Goal: Information Seeking & Learning: Learn about a topic

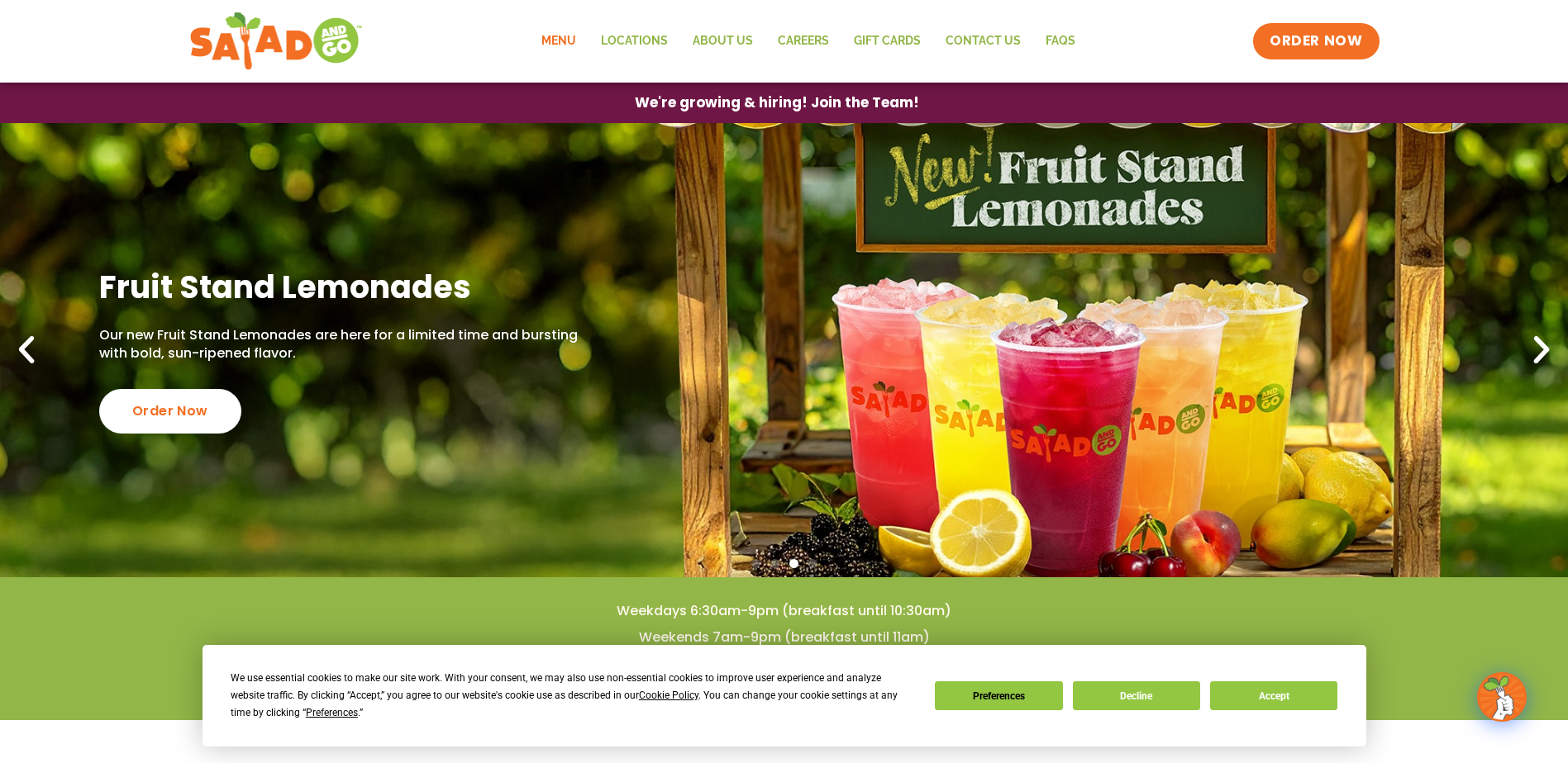
click at [565, 34] on link "Menu" at bounding box center [559, 41] width 59 height 38
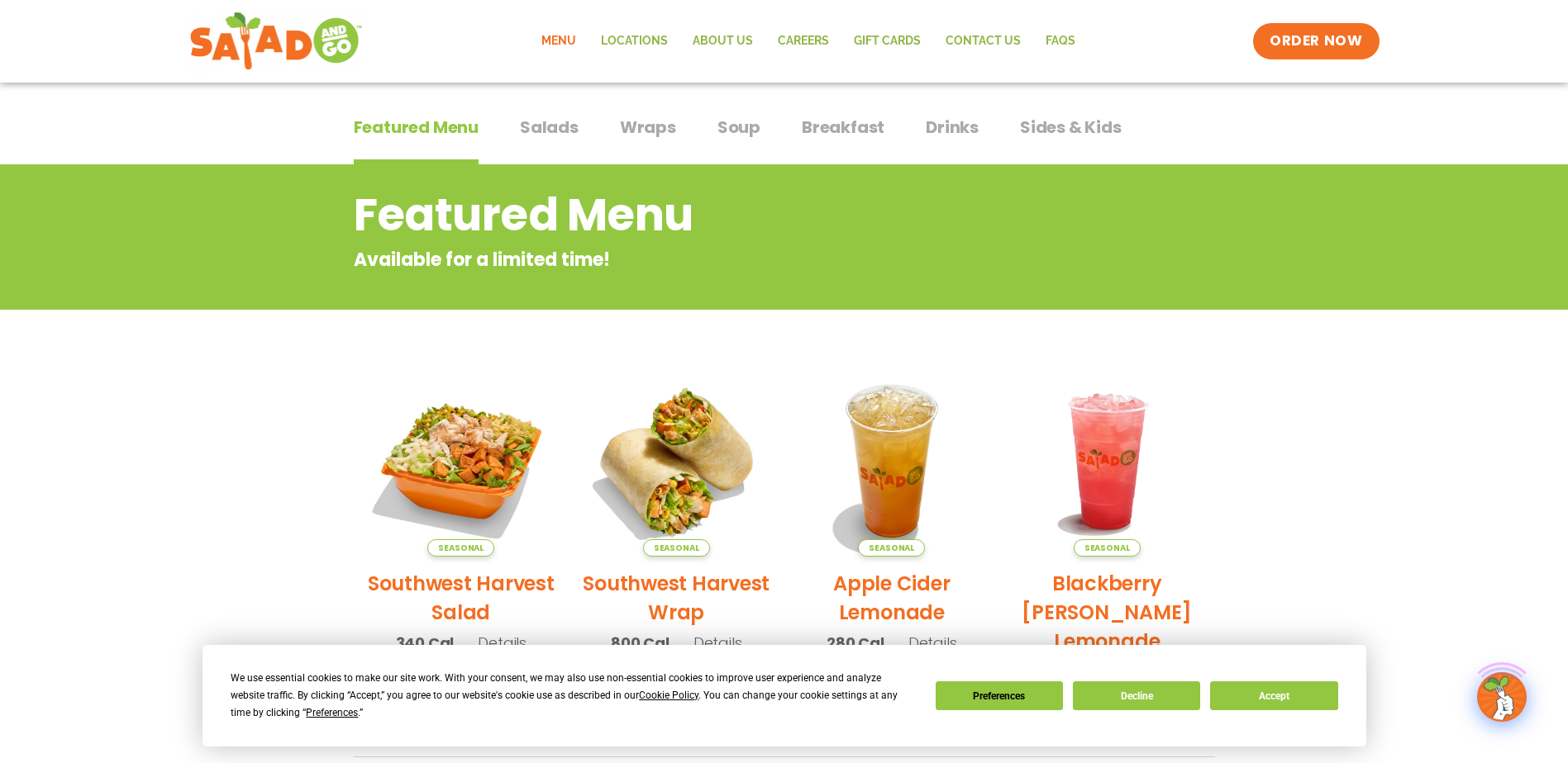
scroll to position [330, 0]
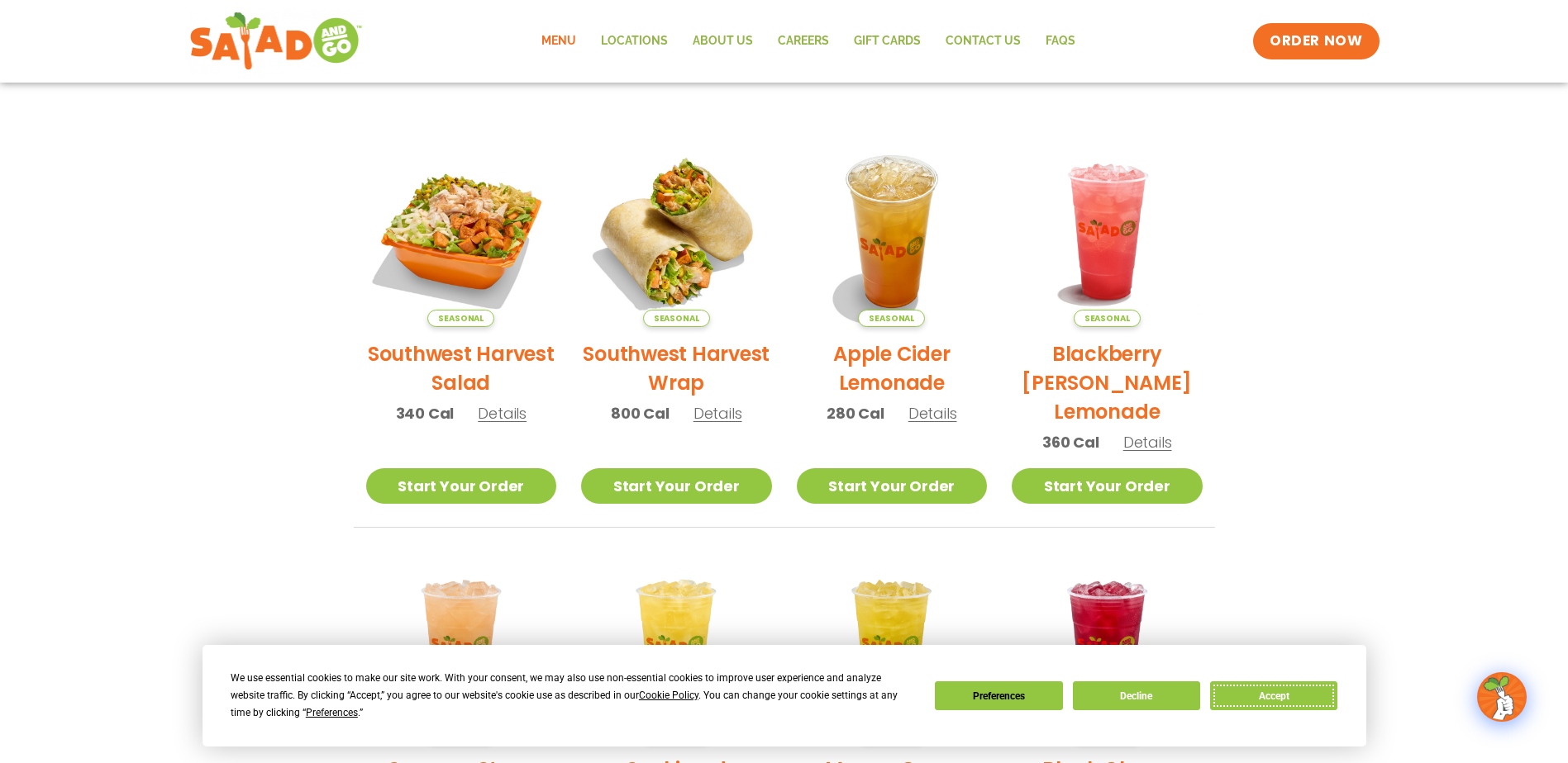
click at [1275, 694] on button "Accept" at bounding box center [1274, 696] width 127 height 29
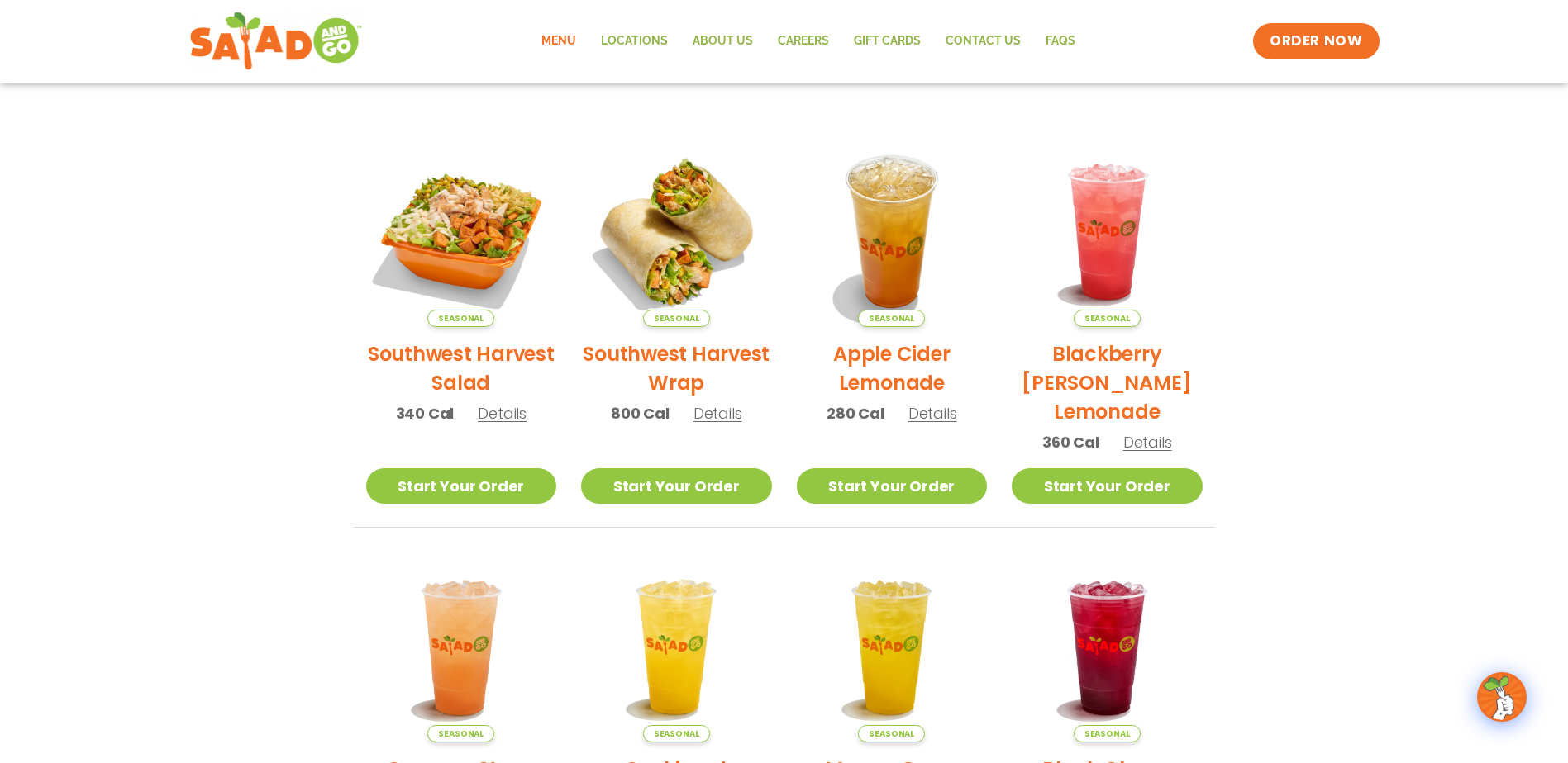
drag, startPoint x: 509, startPoint y: 414, endPoint x: 324, endPoint y: 418, distance: 185.0
click at [324, 421] on section "Featured Menu Available for a limited time! Seasonal Southwest Harvest Salad 34…" at bounding box center [784, 439] width 1568 height 1009
click at [507, 416] on span "Details" at bounding box center [502, 414] width 49 height 21
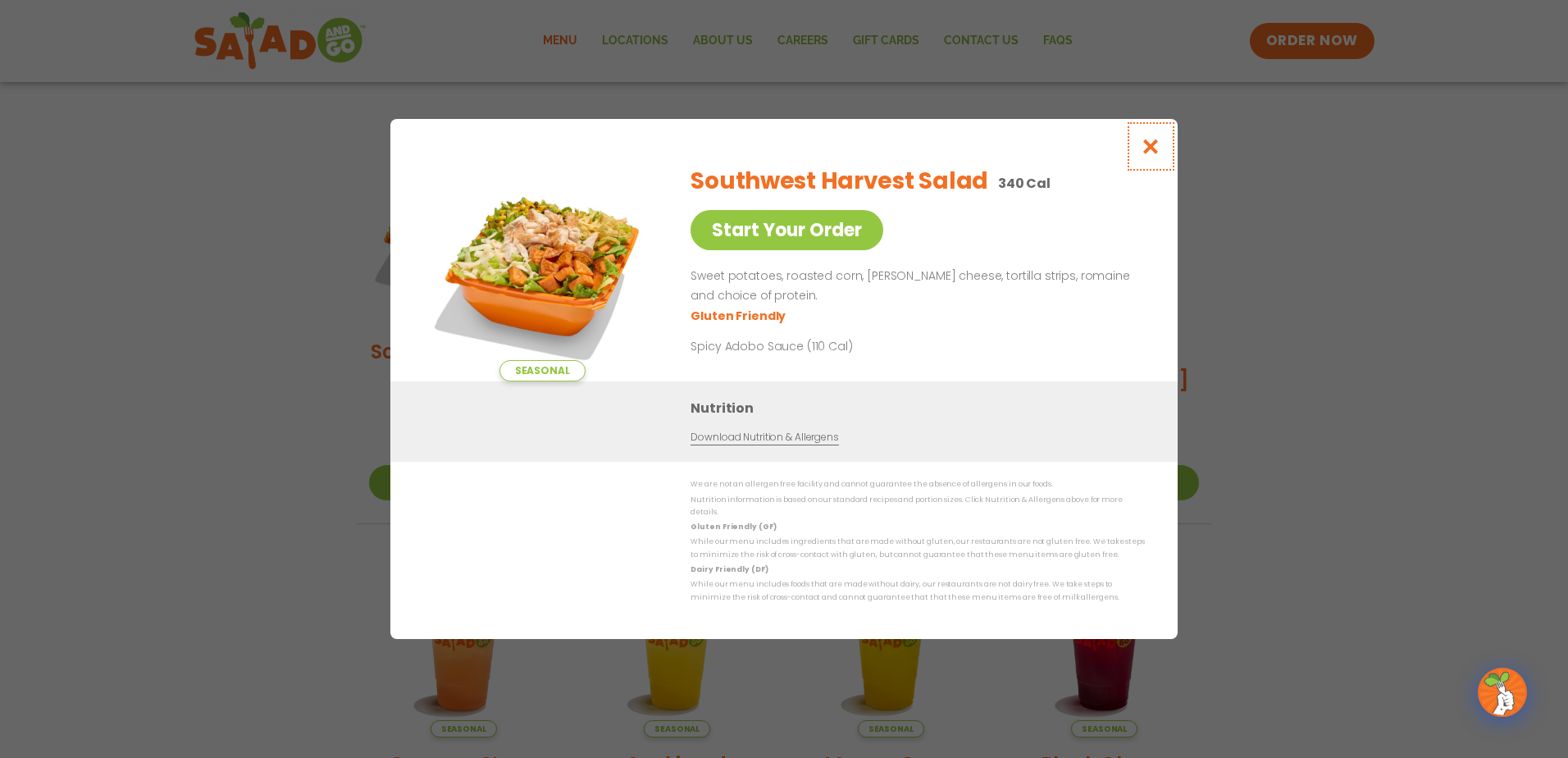
click at [1156, 154] on icon "Close modal" at bounding box center [1151, 146] width 20 height 17
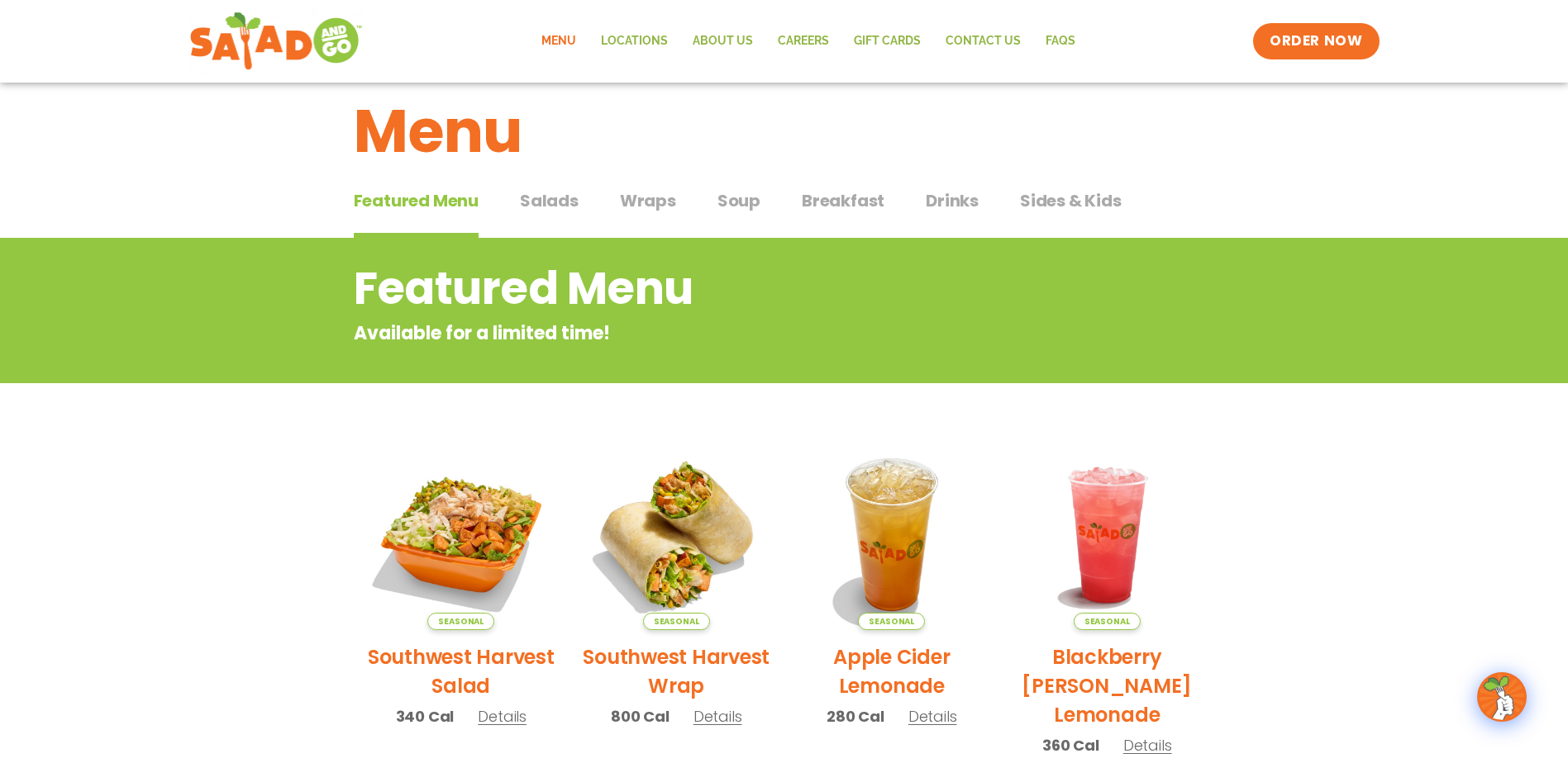
scroll to position [0, 0]
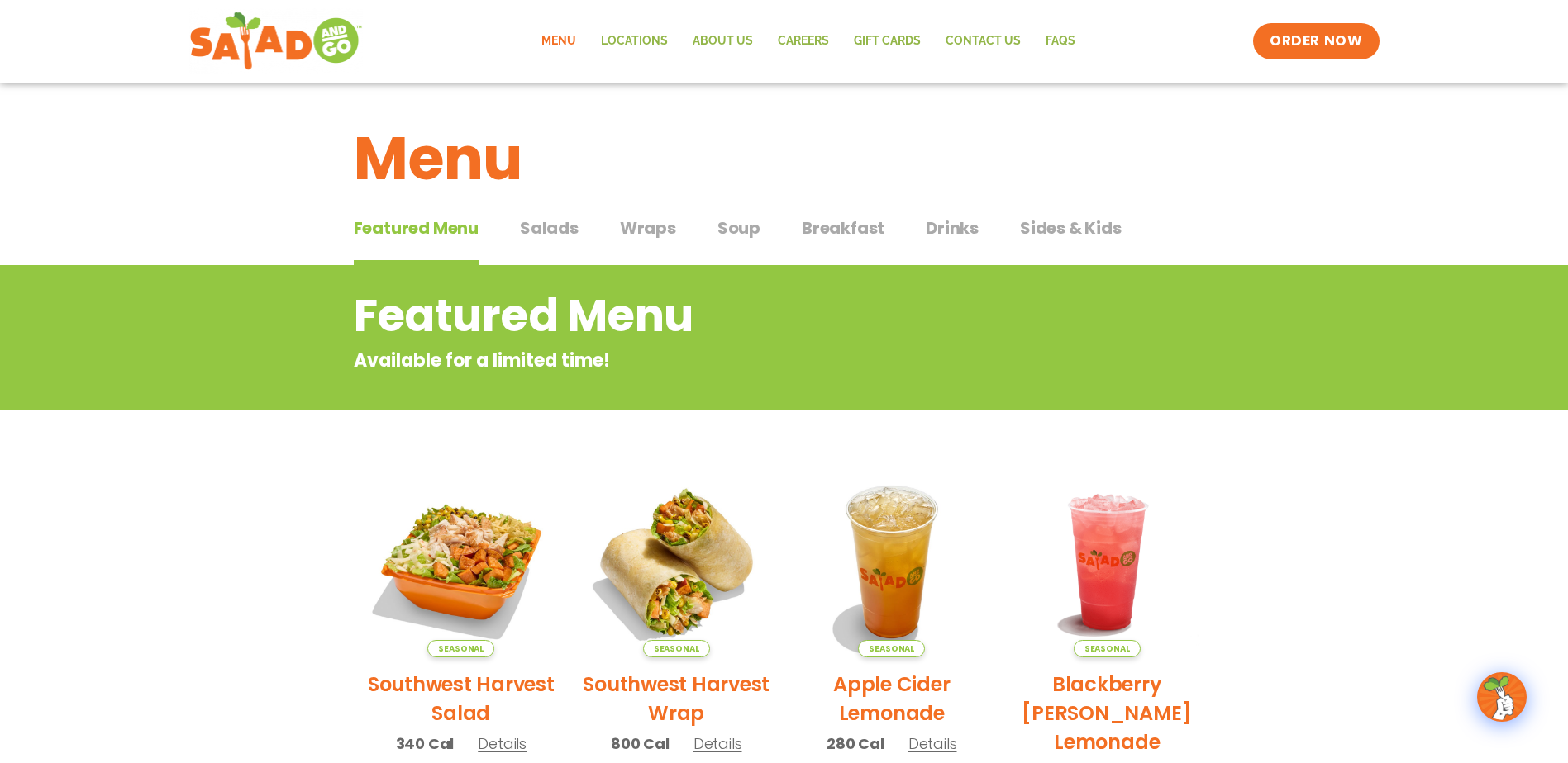
click at [559, 231] on span "Salads" at bounding box center [549, 228] width 59 height 25
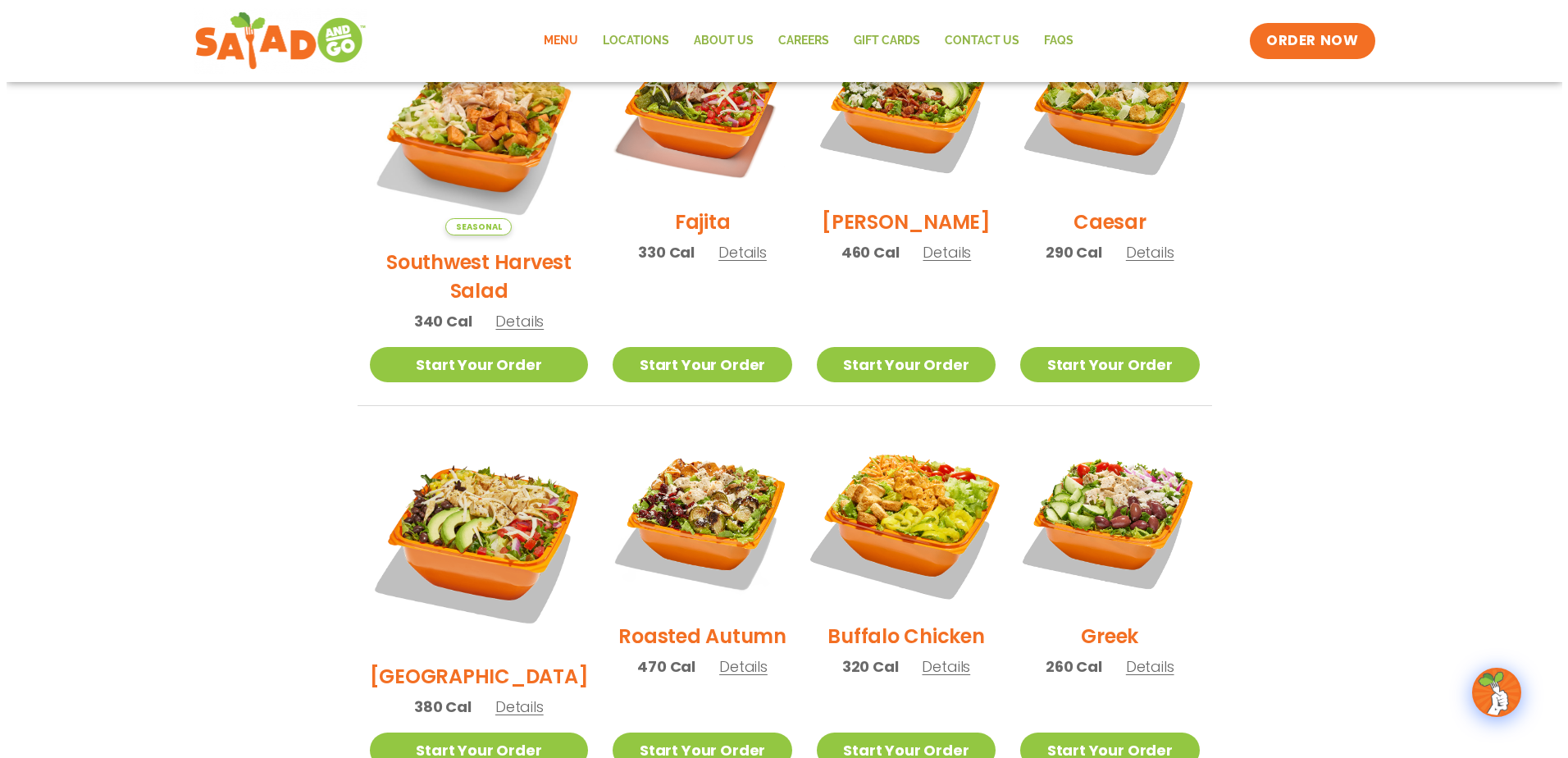
scroll to position [492, 0]
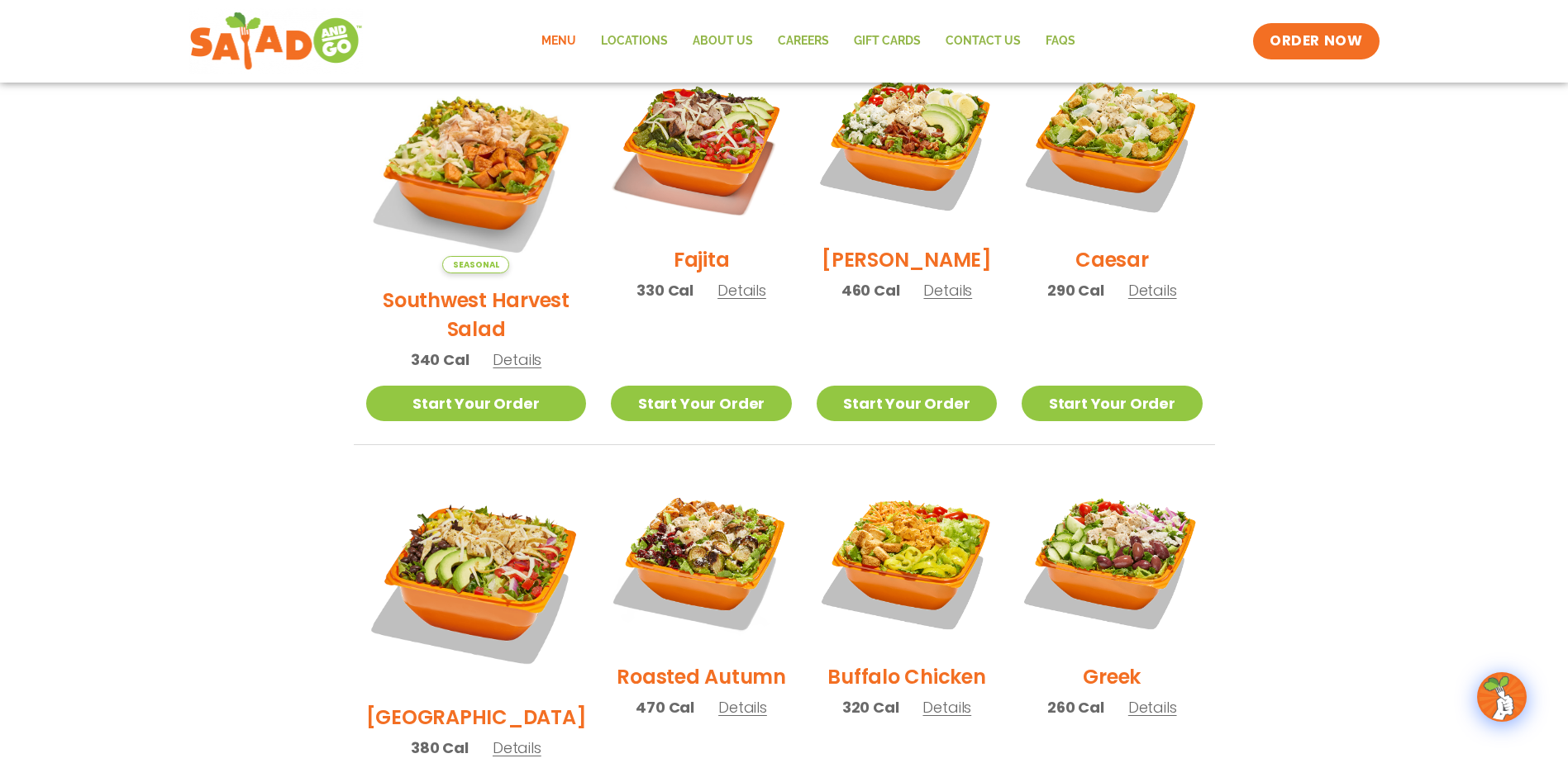
click at [948, 301] on span "Details" at bounding box center [948, 291] width 49 height 21
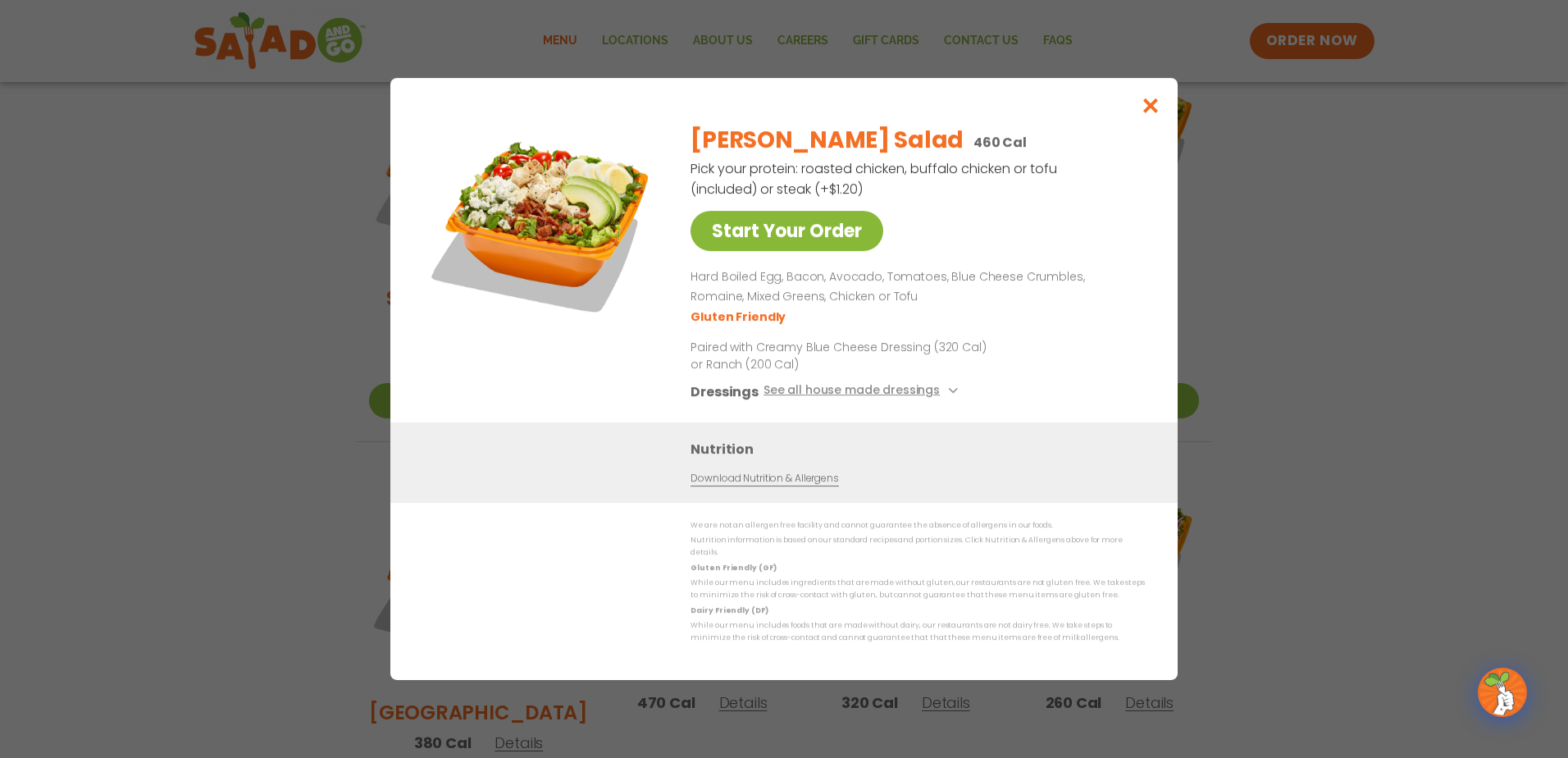
click at [781, 220] on link "Start Your Order" at bounding box center [787, 231] width 193 height 40
